Goal: Information Seeking & Learning: Learn about a topic

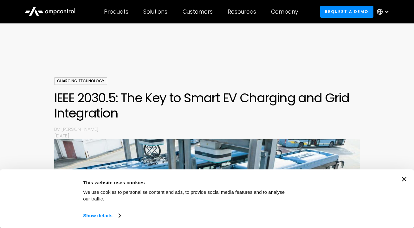
click at [406, 180] on icon "Close banner" at bounding box center [404, 179] width 4 height 4
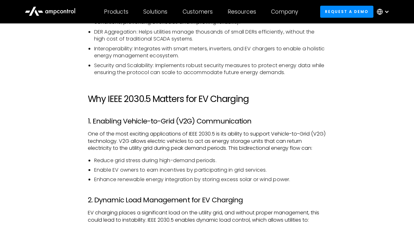
scroll to position [538, 0]
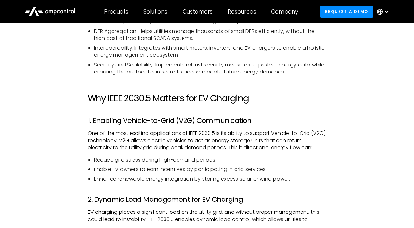
click at [260, 134] on p "One of the most exciting applications of IEEE 2030.5 is its ability to support …" at bounding box center [207, 140] width 239 height 21
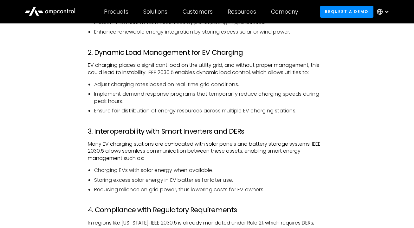
scroll to position [685, 0]
click at [184, 145] on p "Many EV charging stations are co-located with solar panels and battery storage …" at bounding box center [207, 151] width 239 height 21
drag, startPoint x: 133, startPoint y: 170, endPoint x: 187, endPoint y: 169, distance: 53.6
click at [187, 169] on li "Charging EVs with solar energy when available." at bounding box center [210, 170] width 233 height 7
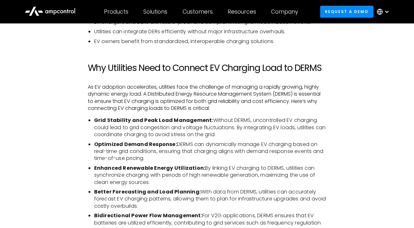
scroll to position [952, 0]
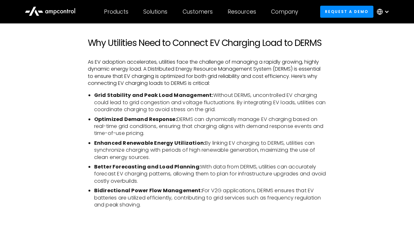
click at [187, 116] on li "Optimized Demand Response: DERMS can dynamically manage EV charging based on re…" at bounding box center [210, 126] width 233 height 21
click at [172, 144] on li "Enhanced Renewable Energy Utilization: By linking EV charging to DERMS, utiliti…" at bounding box center [210, 150] width 233 height 21
click at [185, 116] on li "Optimized Demand Response: DERMS can dynamically manage EV charging based on re…" at bounding box center [210, 126] width 233 height 21
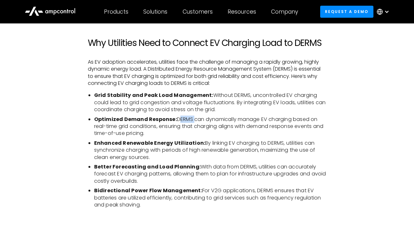
click at [185, 116] on li "Optimized Demand Response: DERMS can dynamically manage EV charging based on re…" at bounding box center [210, 126] width 233 height 21
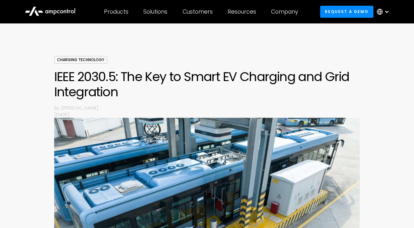
scroll to position [0, 0]
